Goal: Check status: Check status

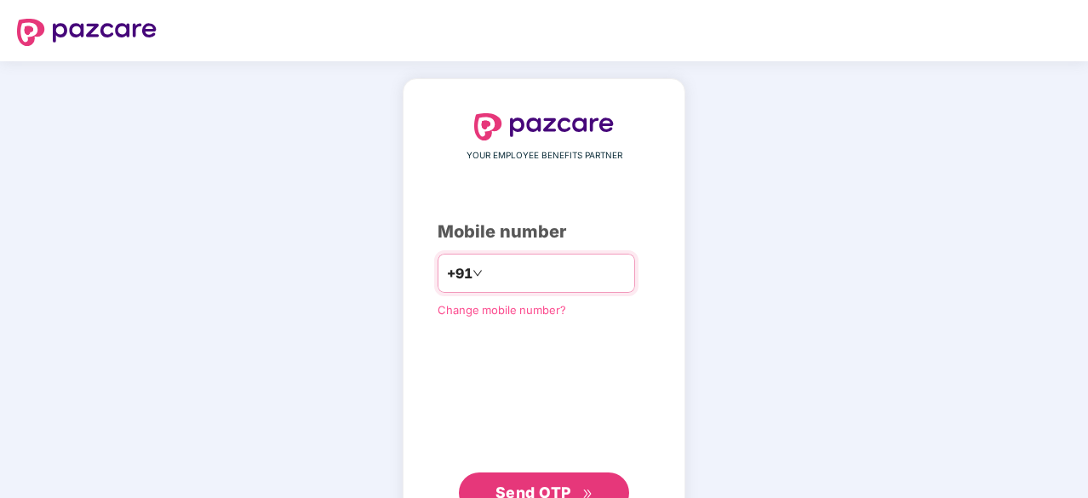
type input "**********"
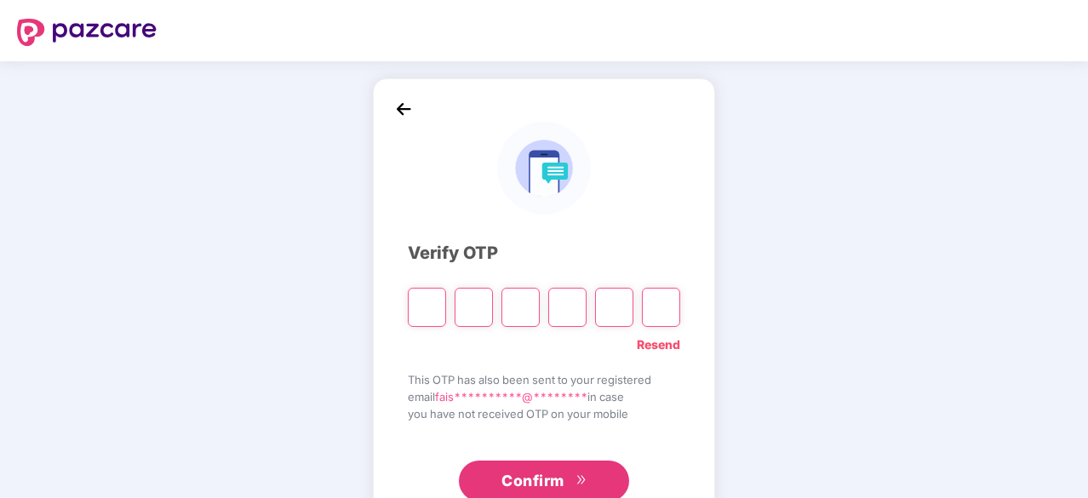
type input "*"
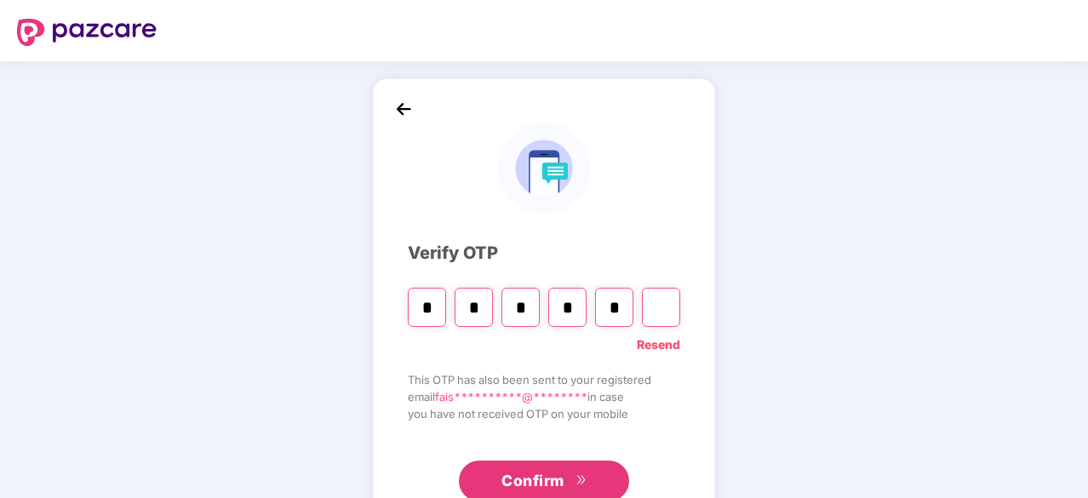
type input "*"
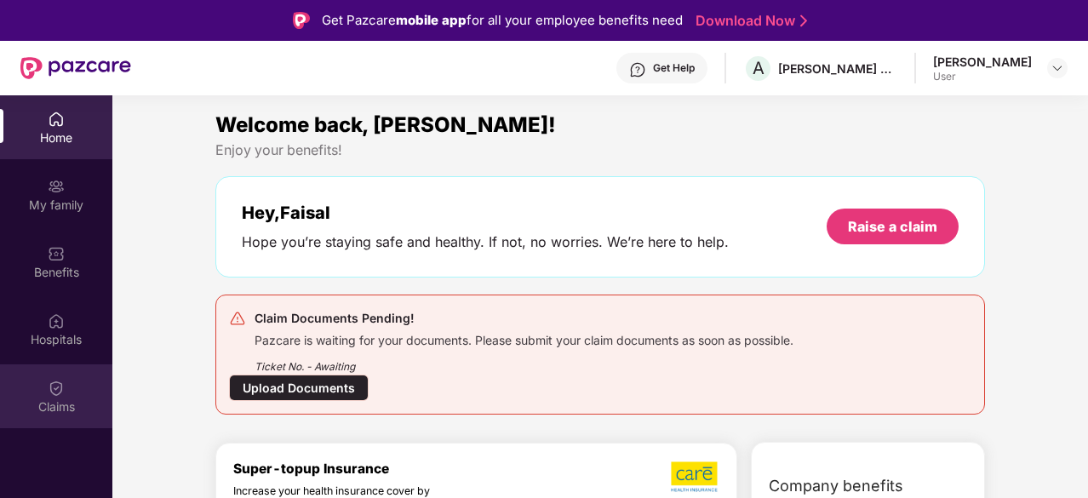
click at [61, 398] on div "Claims" at bounding box center [56, 406] width 112 height 17
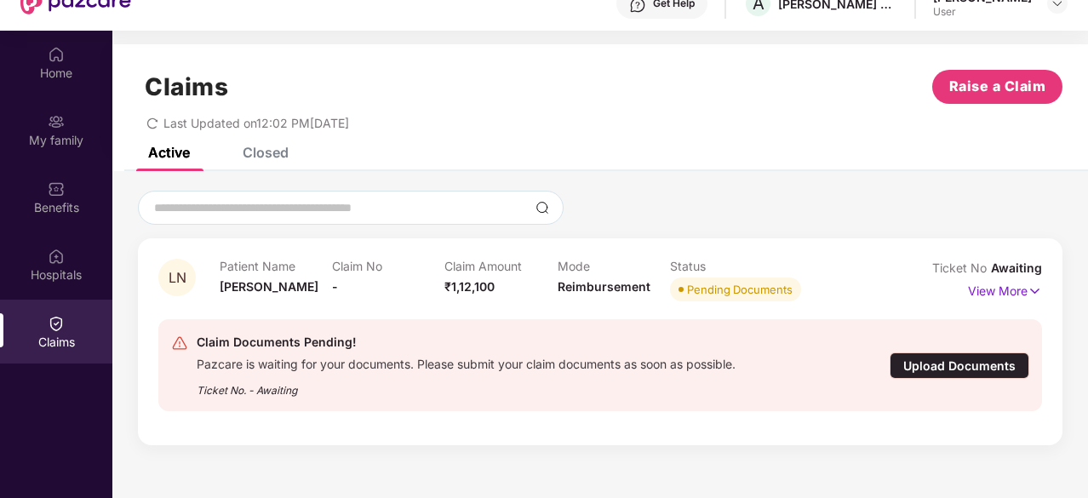
scroll to position [95, 0]
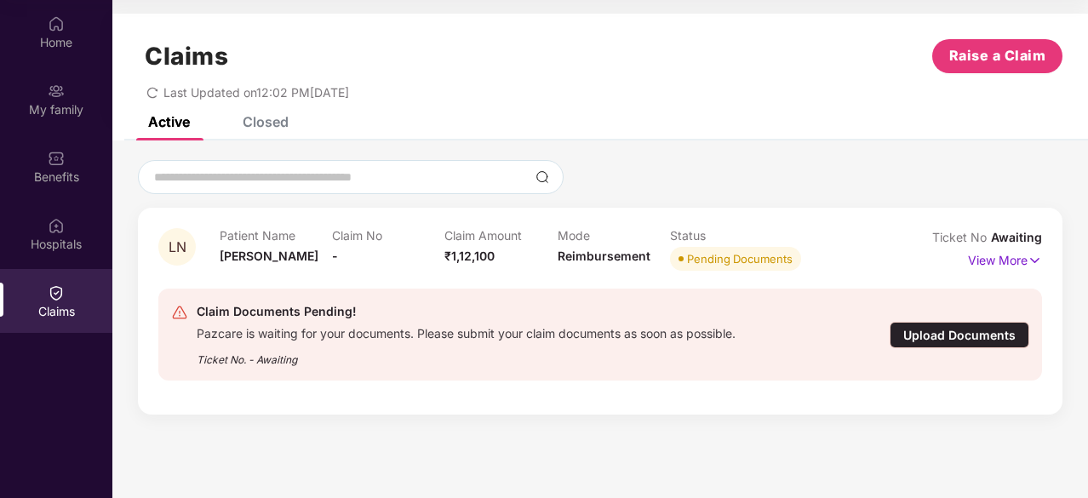
click at [254, 118] on div "Closed" at bounding box center [266, 121] width 46 height 17
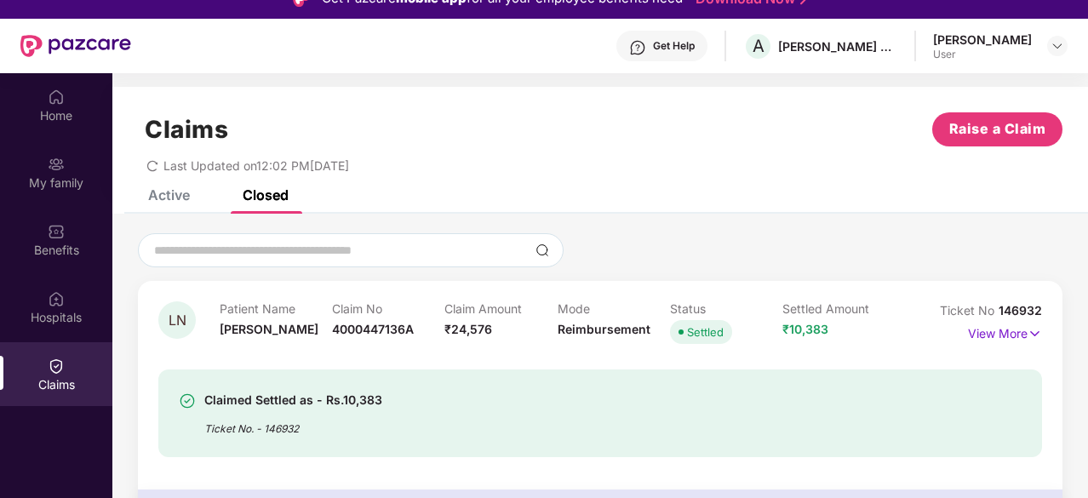
scroll to position [0, 0]
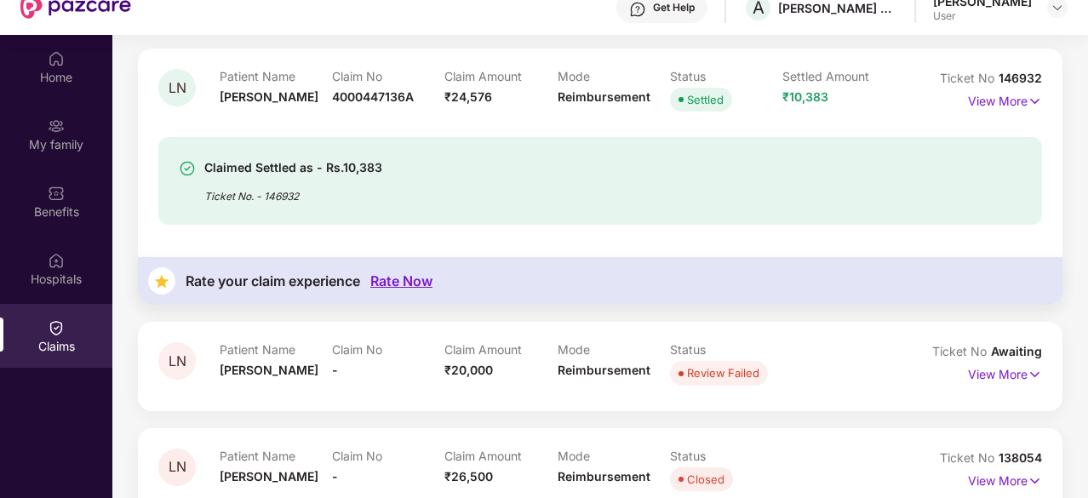
scroll to position [95, 0]
